Goal: Information Seeking & Learning: Learn about a topic

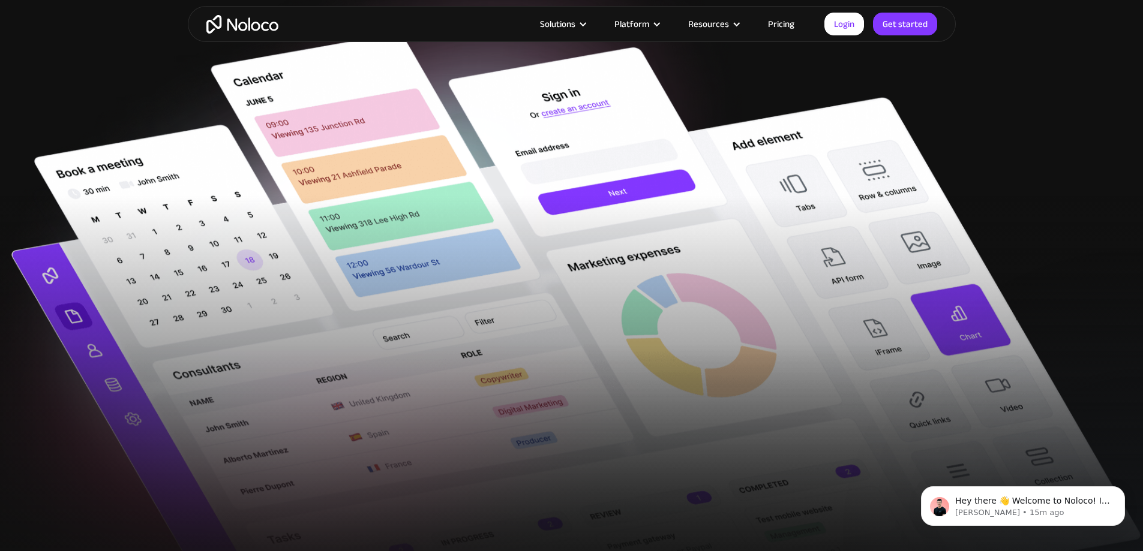
scroll to position [240, 0]
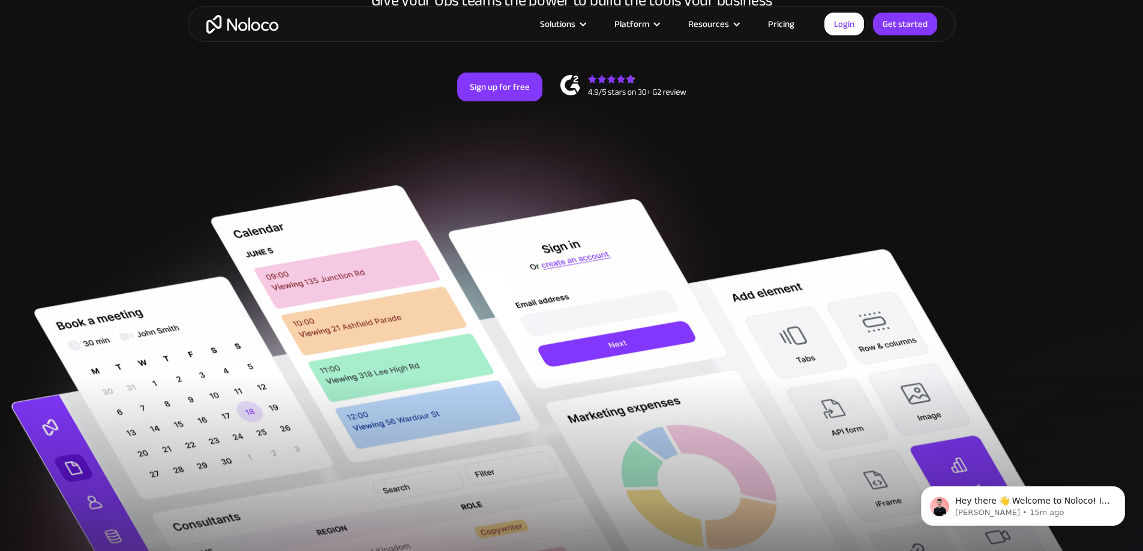
click at [790, 23] on link "Pricing" at bounding box center [781, 24] width 56 height 16
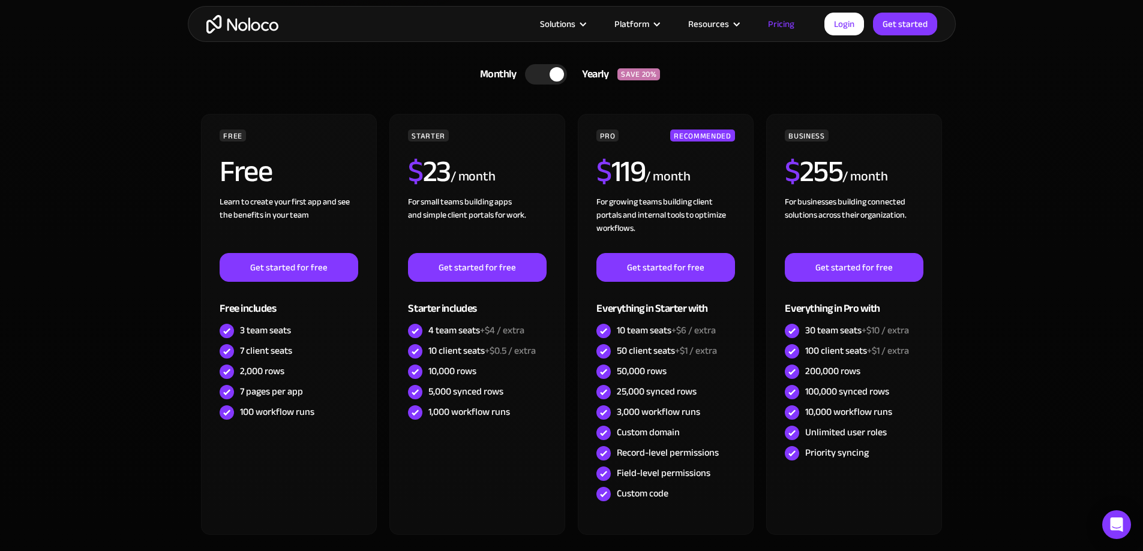
scroll to position [360, 0]
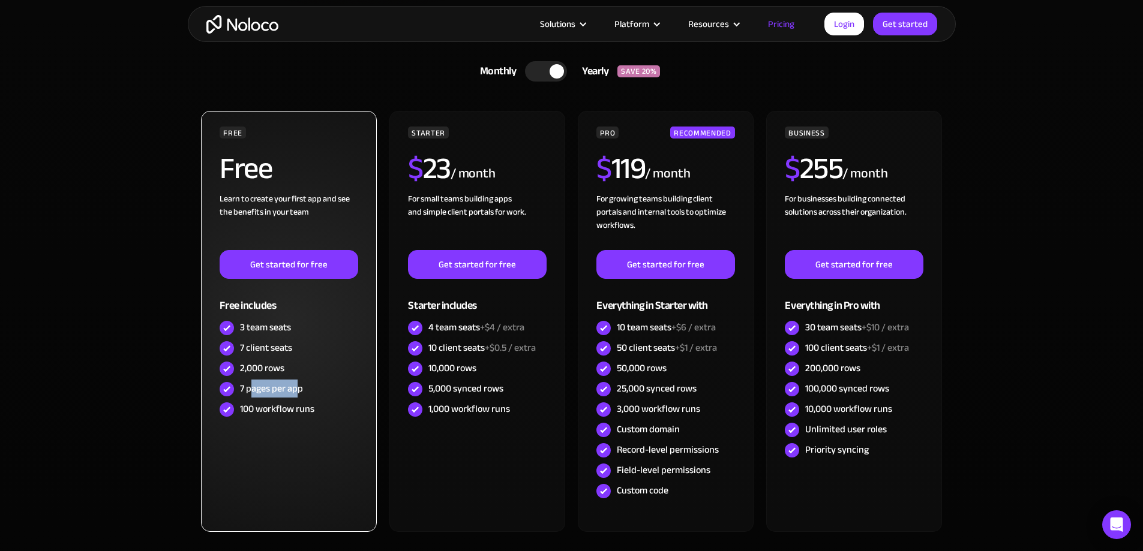
drag, startPoint x: 253, startPoint y: 388, endPoint x: 296, endPoint y: 388, distance: 43.2
click at [296, 388] on div "7 pages per app" at bounding box center [271, 388] width 63 height 13
drag, startPoint x: 247, startPoint y: 406, endPoint x: 311, endPoint y: 406, distance: 64.2
click at [311, 406] on div "100 workflow runs" at bounding box center [277, 409] width 74 height 13
drag, startPoint x: 244, startPoint y: 370, endPoint x: 277, endPoint y: 369, distance: 33.0
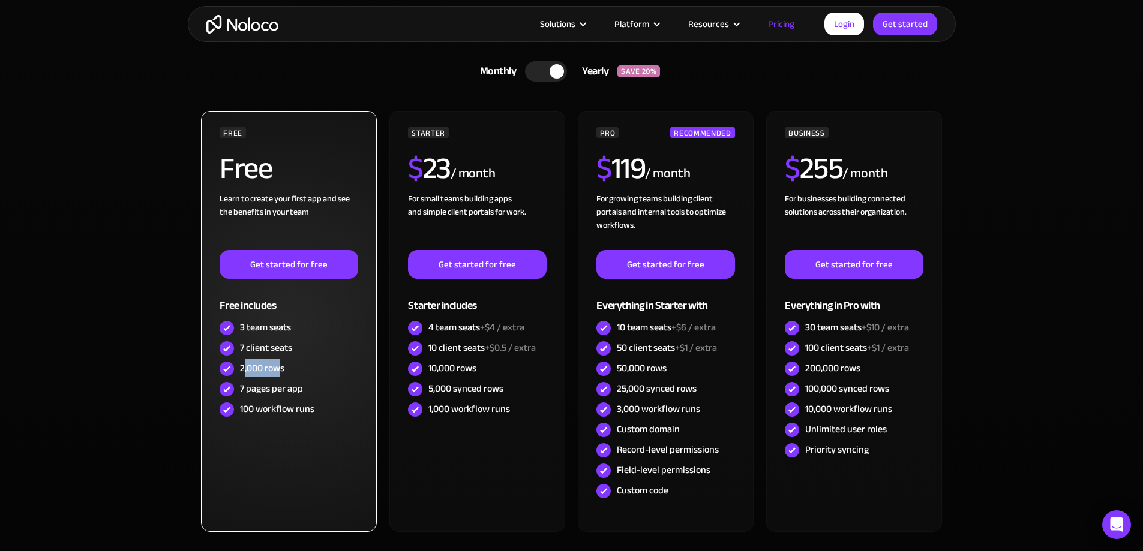
click at [277, 369] on div "2,000 rows" at bounding box center [262, 368] width 44 height 13
drag, startPoint x: 246, startPoint y: 346, endPoint x: 286, endPoint y: 351, distance: 39.9
click at [286, 351] on div "7 client seats" at bounding box center [266, 347] width 52 height 13
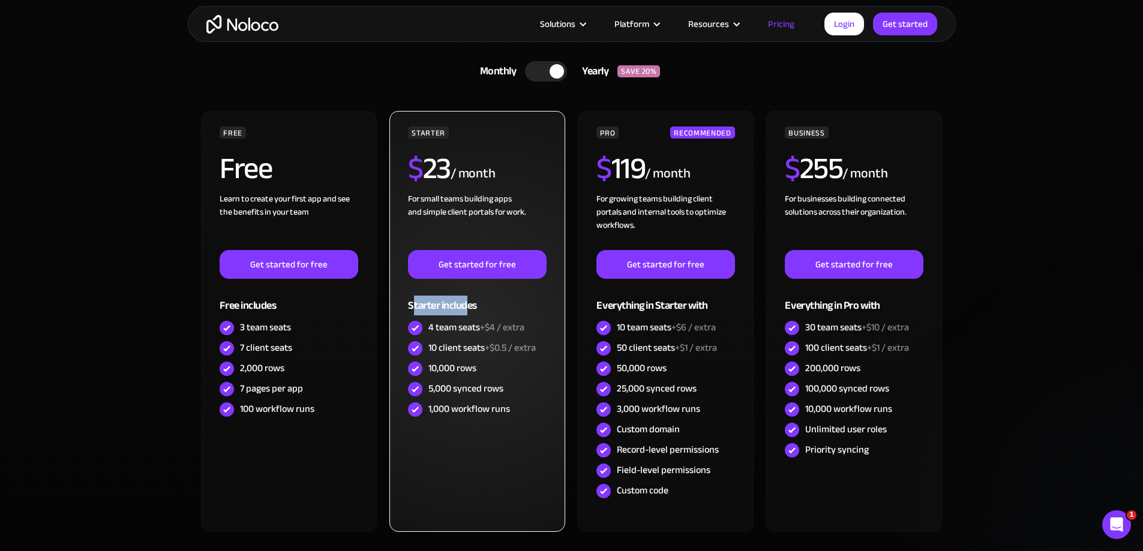
click at [466, 304] on div "Starter includes" at bounding box center [477, 298] width 138 height 39
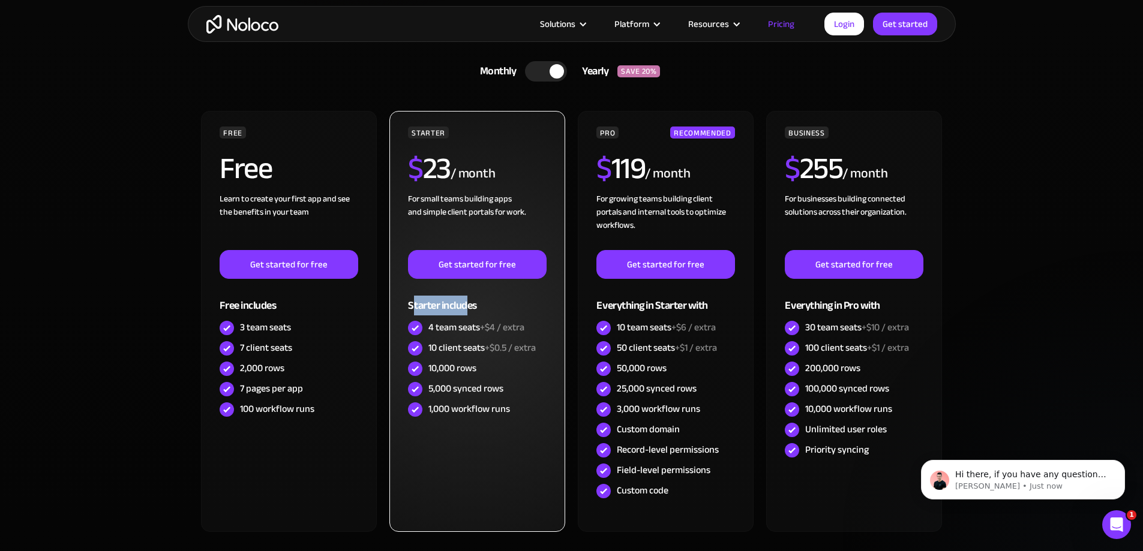
scroll to position [0, 0]
drag, startPoint x: 447, startPoint y: 326, endPoint x: 481, endPoint y: 328, distance: 33.6
click at [481, 328] on div "4 team seats +$4 / extra" at bounding box center [476, 327] width 96 height 13
drag, startPoint x: 440, startPoint y: 346, endPoint x: 523, endPoint y: 347, distance: 83.4
click at [523, 347] on div "10 client seats +$0.5 / extra" at bounding box center [481, 347] width 107 height 13
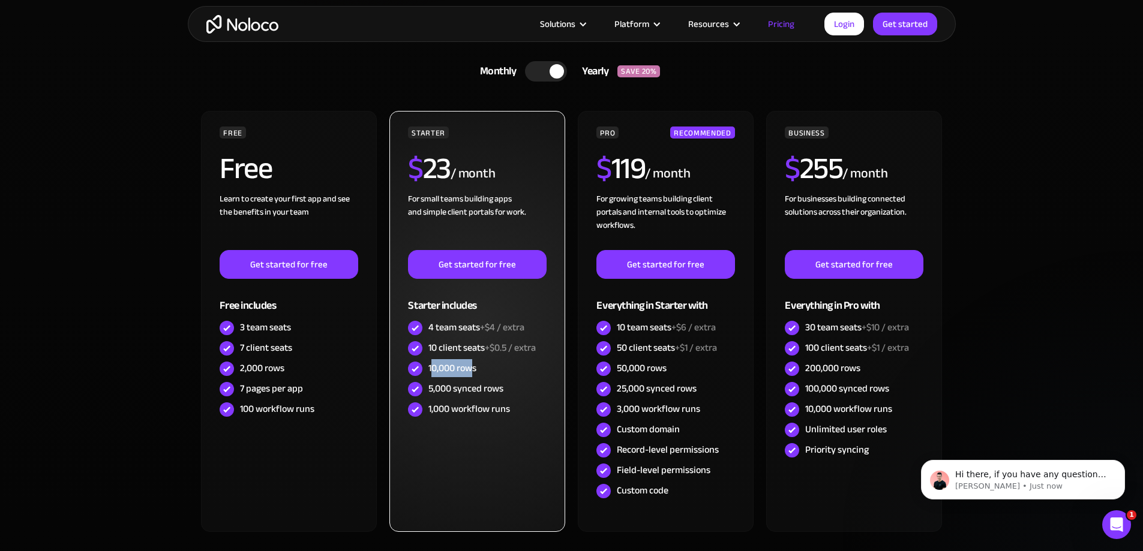
drag, startPoint x: 433, startPoint y: 371, endPoint x: 475, endPoint y: 371, distance: 42.6
click at [475, 371] on div "10,000 rows" at bounding box center [452, 368] width 48 height 13
